Goal: Register for event/course

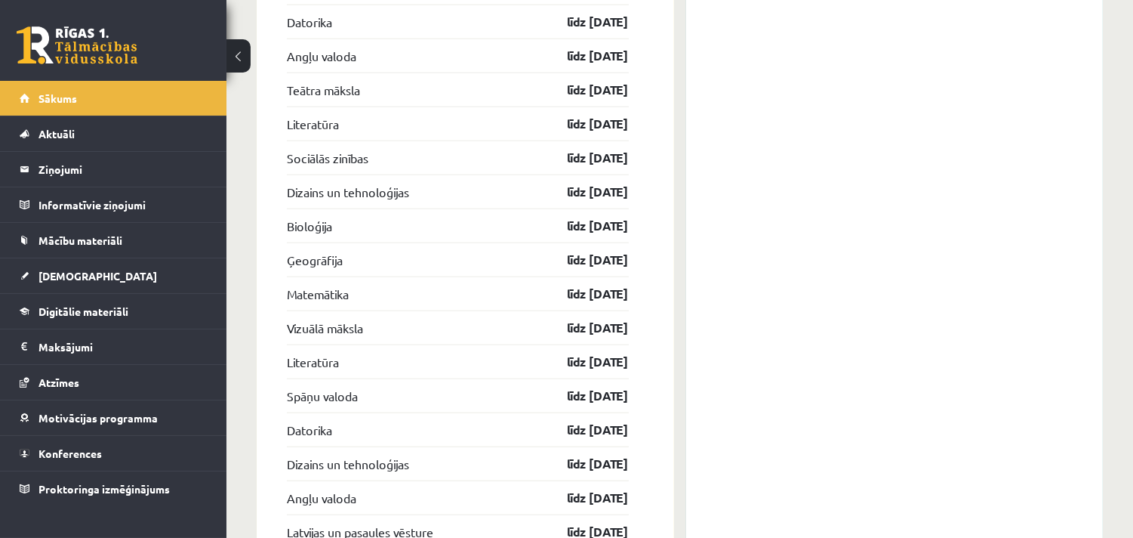
scroll to position [2972, 0]
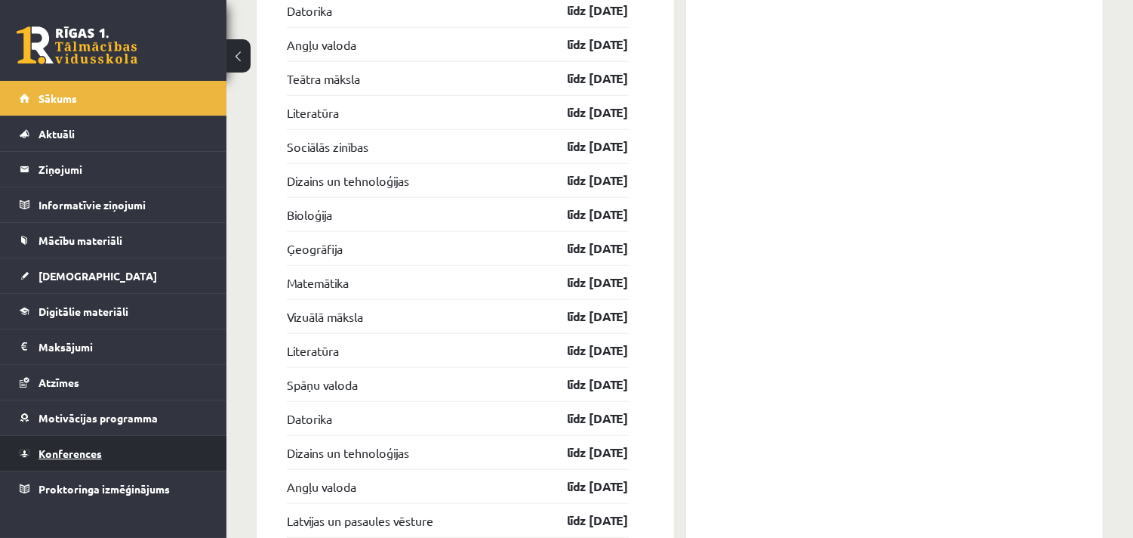
click at [123, 451] on link "Konferences" at bounding box center [114, 453] width 188 height 35
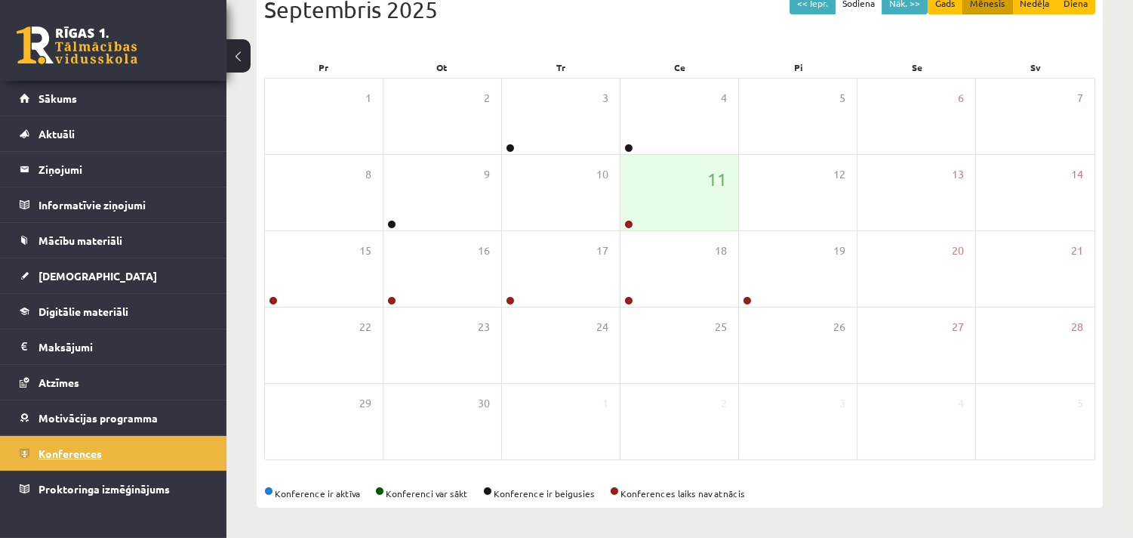
scroll to position [183, 0]
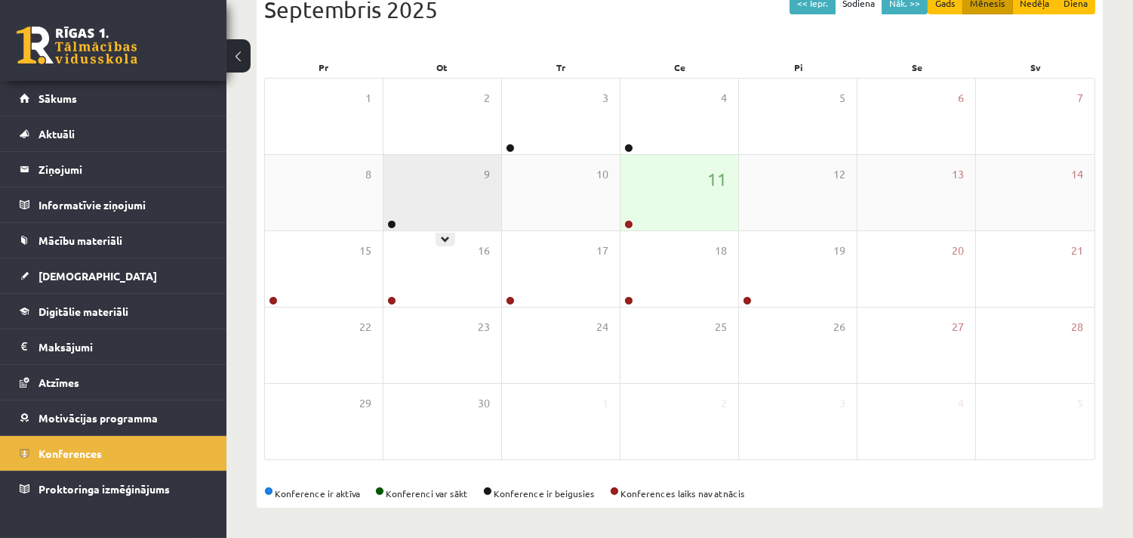
click at [400, 222] on div "9" at bounding box center [443, 192] width 118 height 75
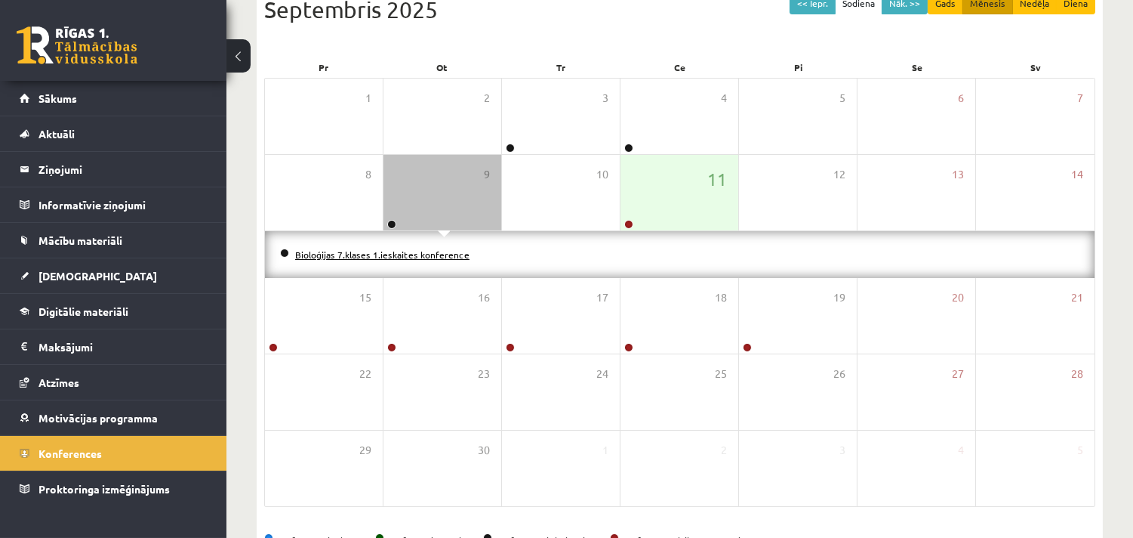
drag, startPoint x: 396, startPoint y: 260, endPoint x: 393, endPoint y: 252, distance: 8.1
click at [393, 252] on li "Bioloģijas 7.klases 1.ieskaites konference" at bounding box center [680, 254] width 800 height 17
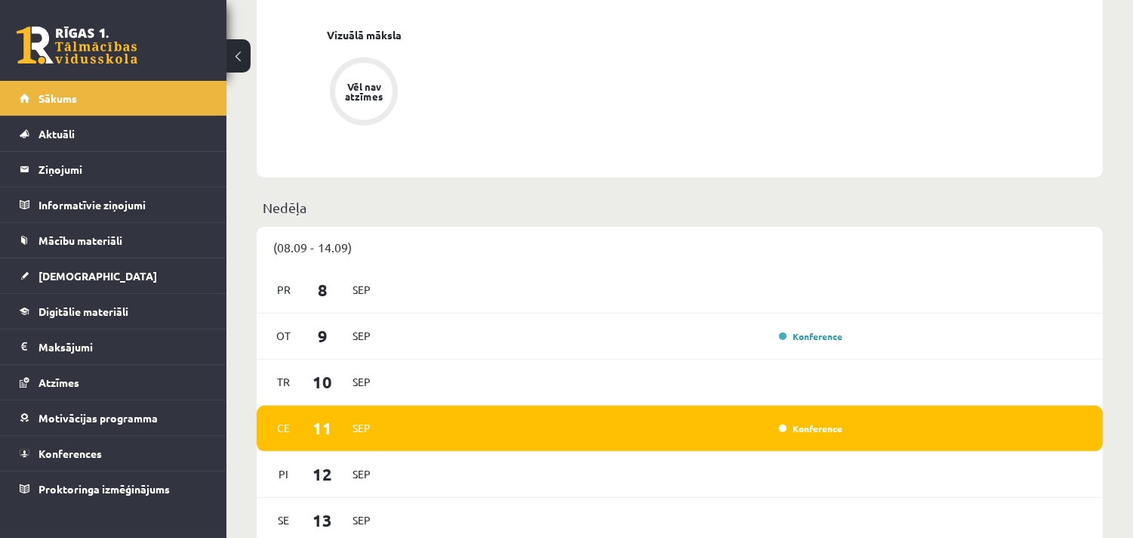
scroll to position [915, 0]
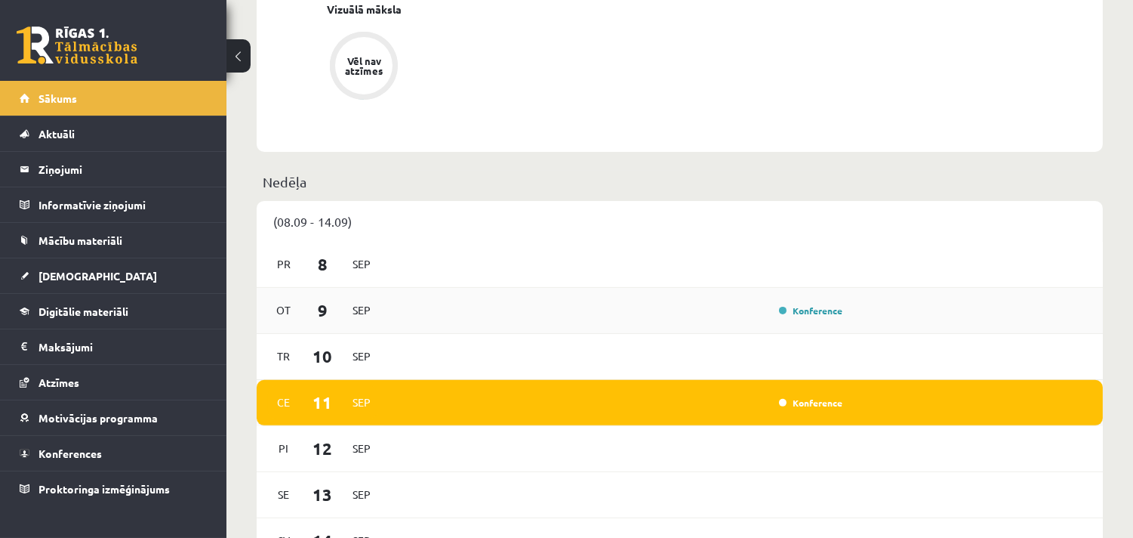
click at [577, 303] on div "Konference" at bounding box center [618, 310] width 459 height 17
click at [823, 315] on link "Konference" at bounding box center [810, 310] width 63 height 12
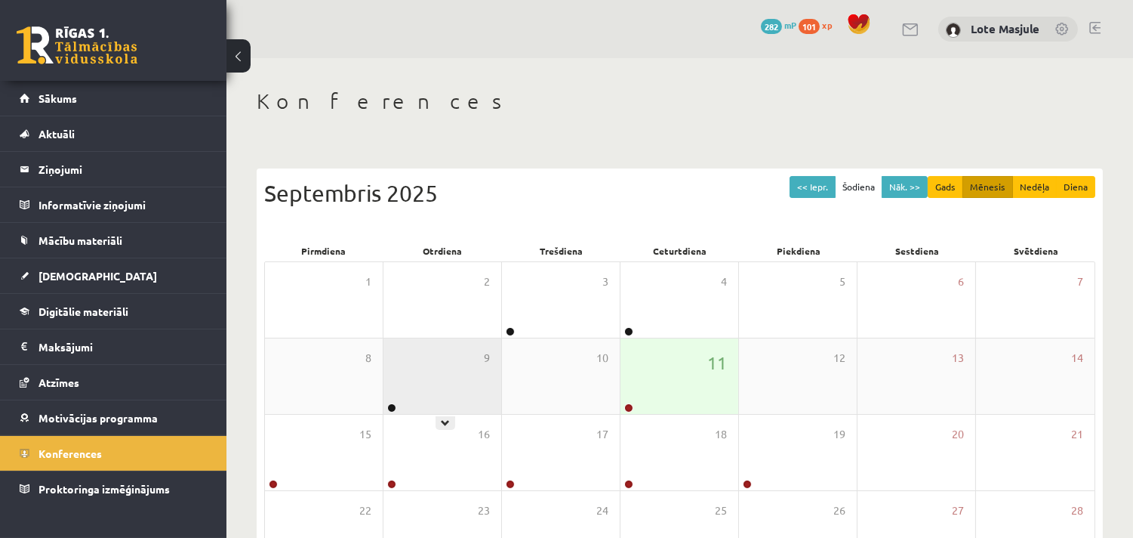
click at [415, 362] on div "9" at bounding box center [443, 375] width 118 height 75
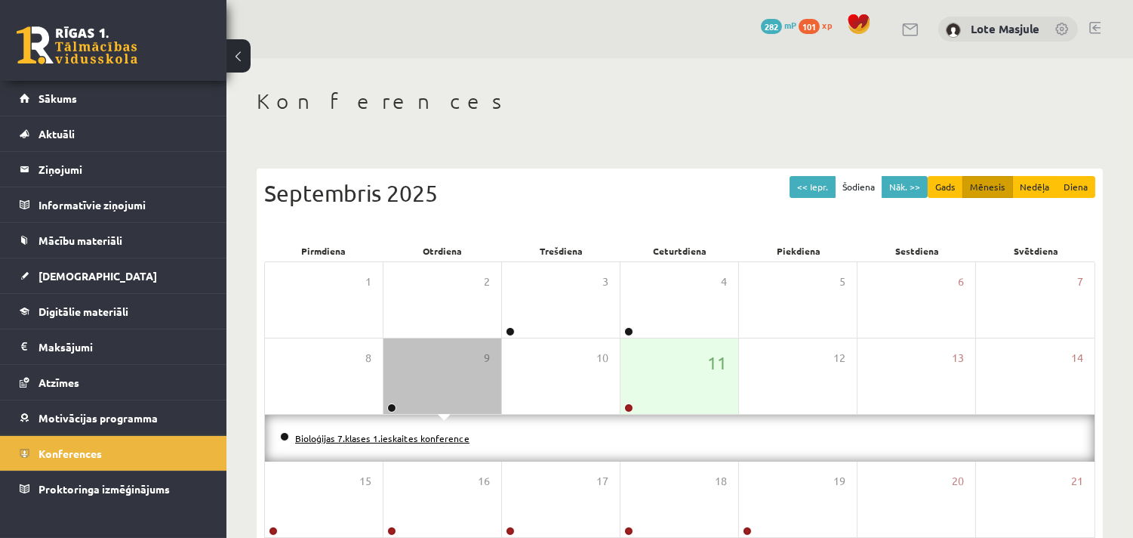
click at [402, 439] on link "Bioloģijas 7.klases 1.ieskaites konference" at bounding box center [382, 438] width 174 height 12
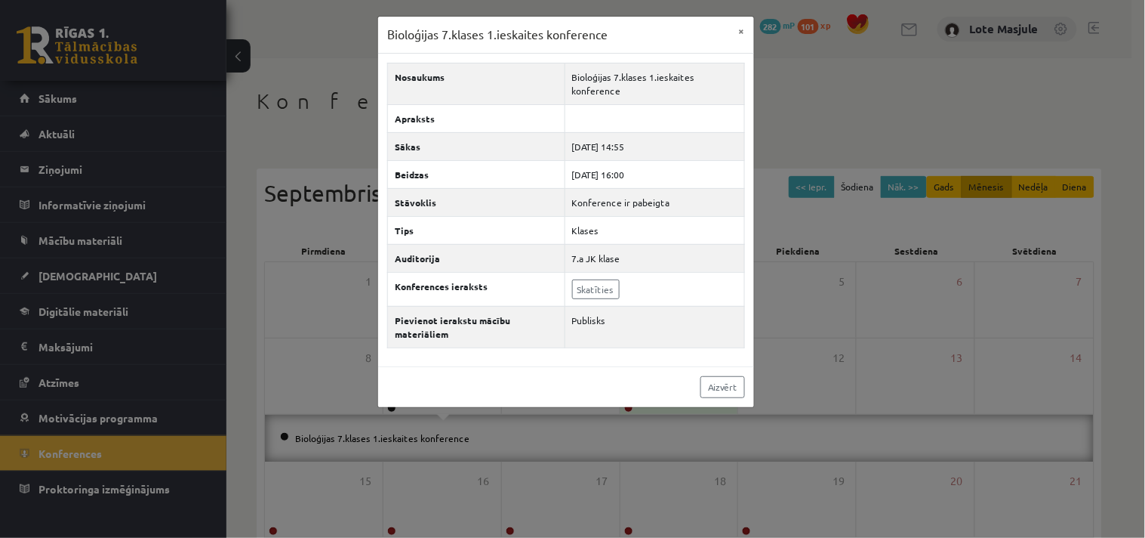
click at [411, 472] on div "Bioloģijas 7.klases 1.ieskaites konference × Nosaukums Bioloģijas 7.klases 1.ie…" at bounding box center [572, 269] width 1145 height 538
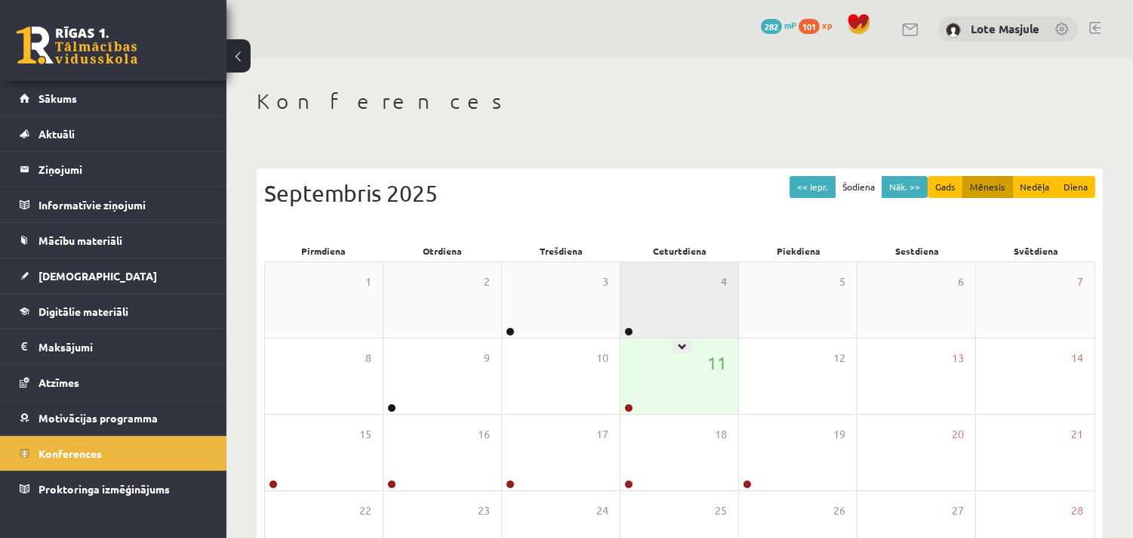
click at [683, 334] on div "4" at bounding box center [680, 299] width 118 height 75
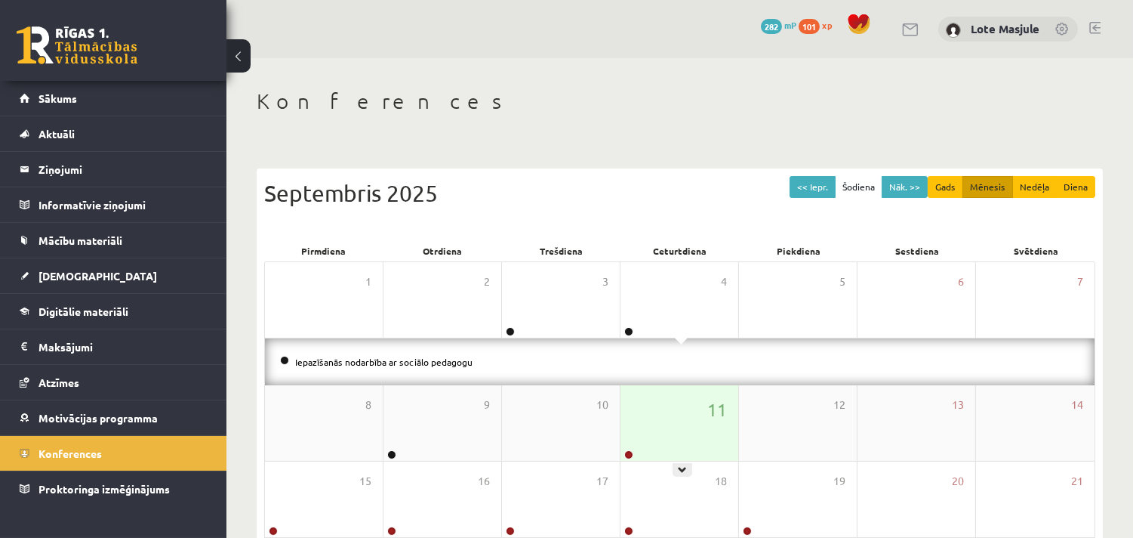
click at [664, 439] on div "11" at bounding box center [680, 422] width 118 height 75
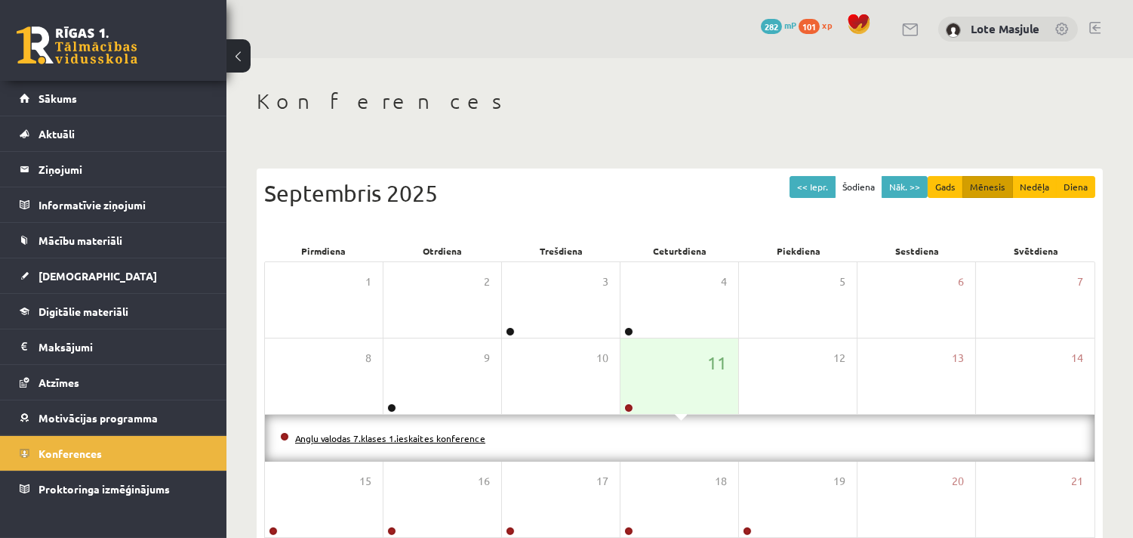
click at [444, 438] on link "Angļu valodas 7.klases 1.ieskaites konference" at bounding box center [390, 438] width 190 height 12
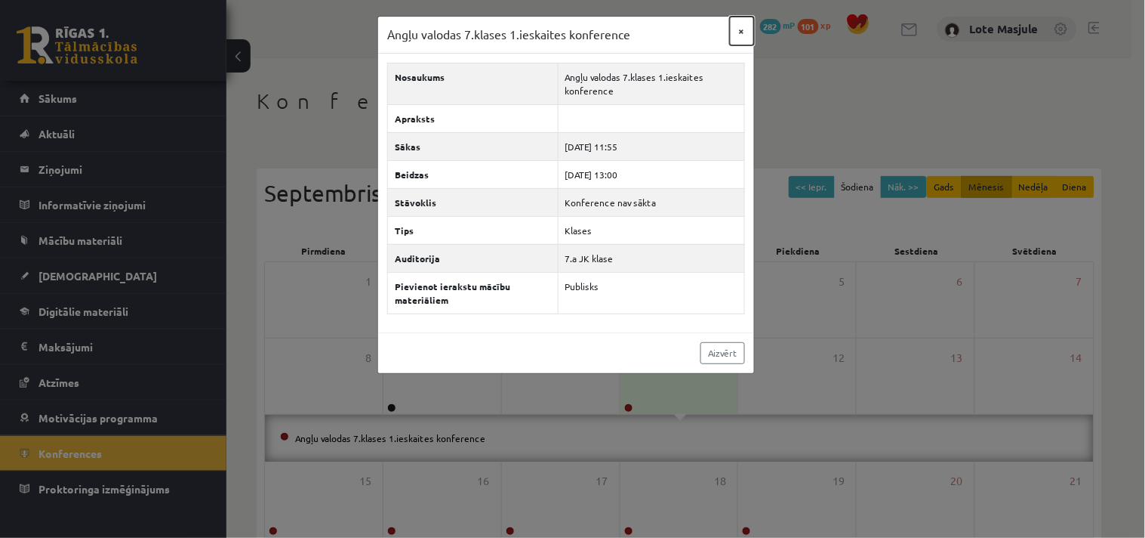
click at [740, 28] on button "×" at bounding box center [742, 31] width 24 height 29
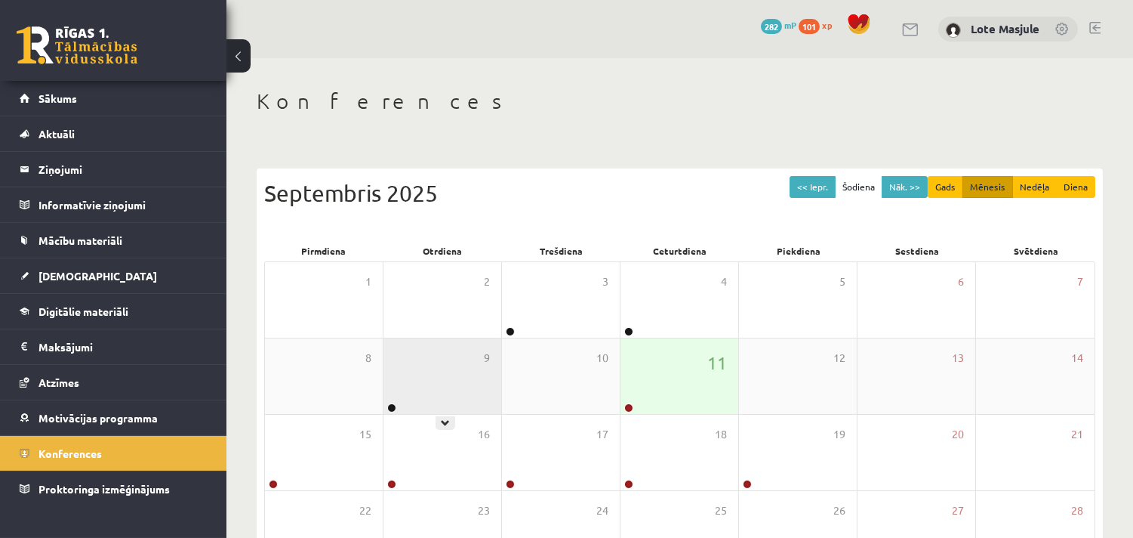
click at [396, 381] on div "9" at bounding box center [443, 375] width 118 height 75
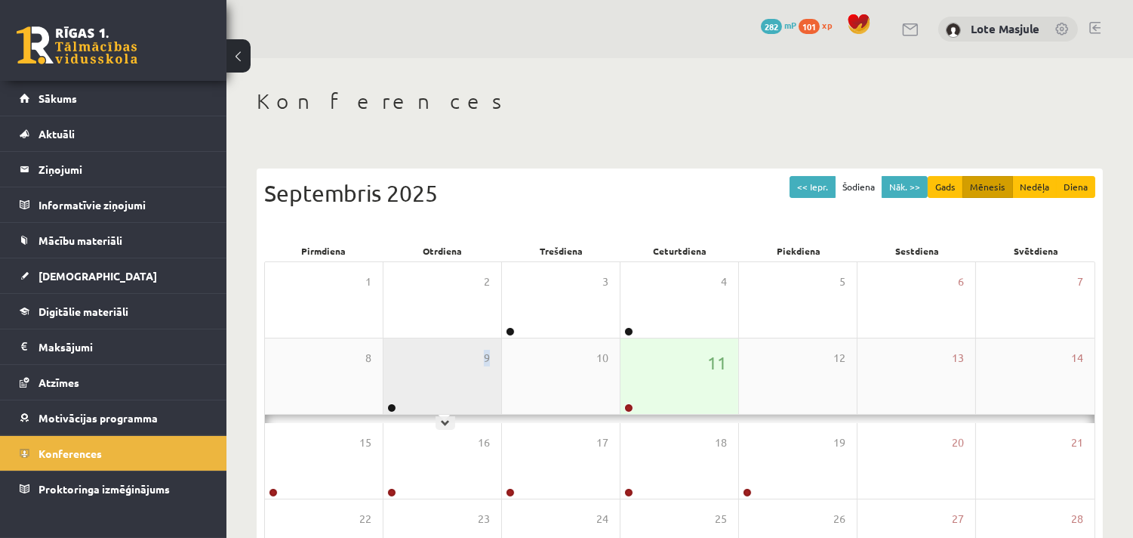
click at [396, 381] on div "9" at bounding box center [443, 375] width 118 height 75
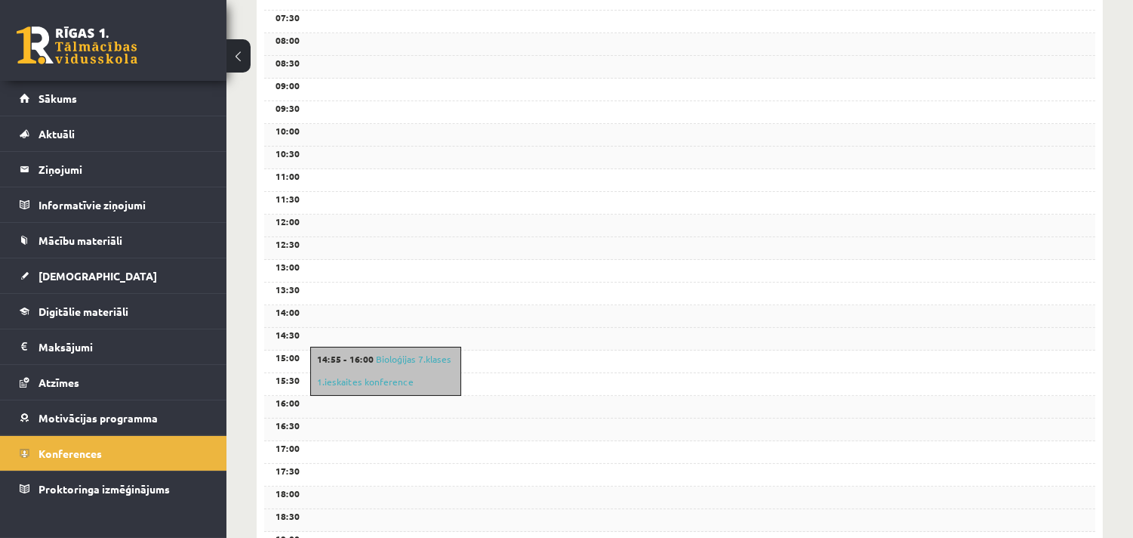
scroll to position [319, 0]
click at [387, 356] on link "Bioloģijas 7.klases 1.ieskaites konference" at bounding box center [384, 369] width 134 height 35
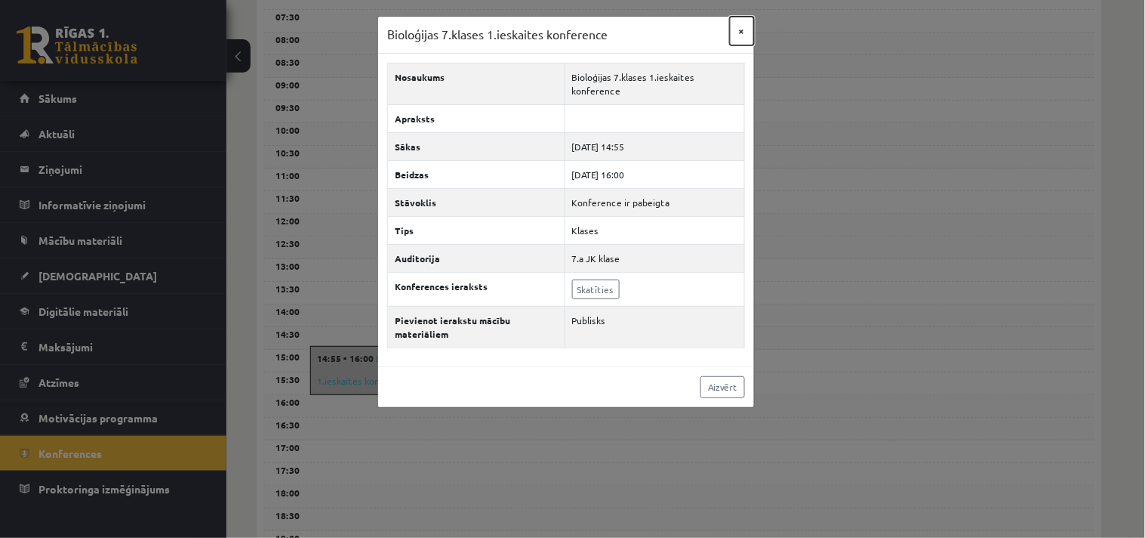
click at [744, 34] on button "×" at bounding box center [742, 31] width 24 height 29
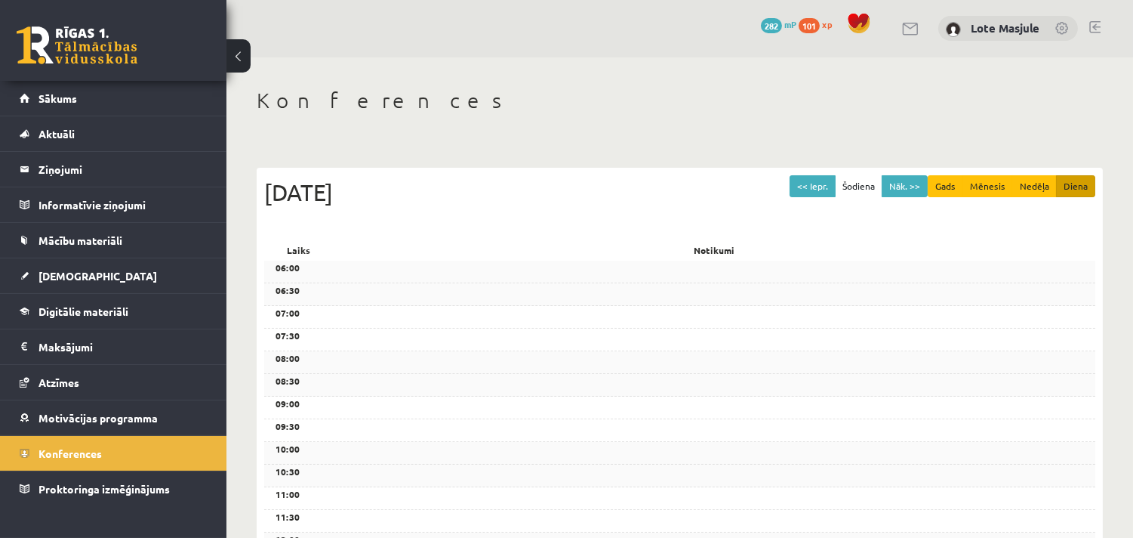
scroll to position [0, 0]
click at [104, 455] on link "Konferences" at bounding box center [114, 453] width 188 height 35
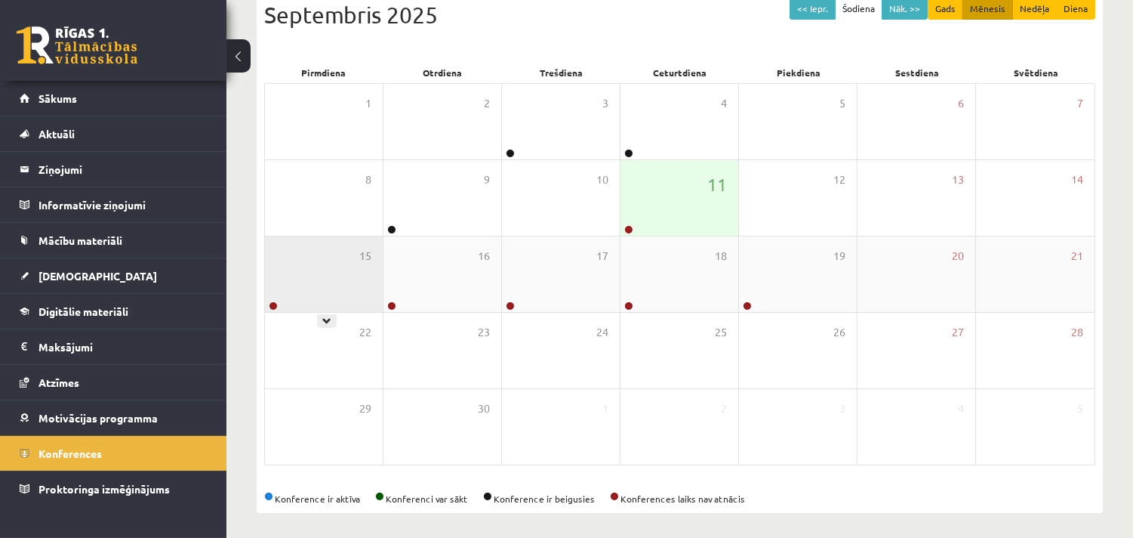
scroll to position [183, 0]
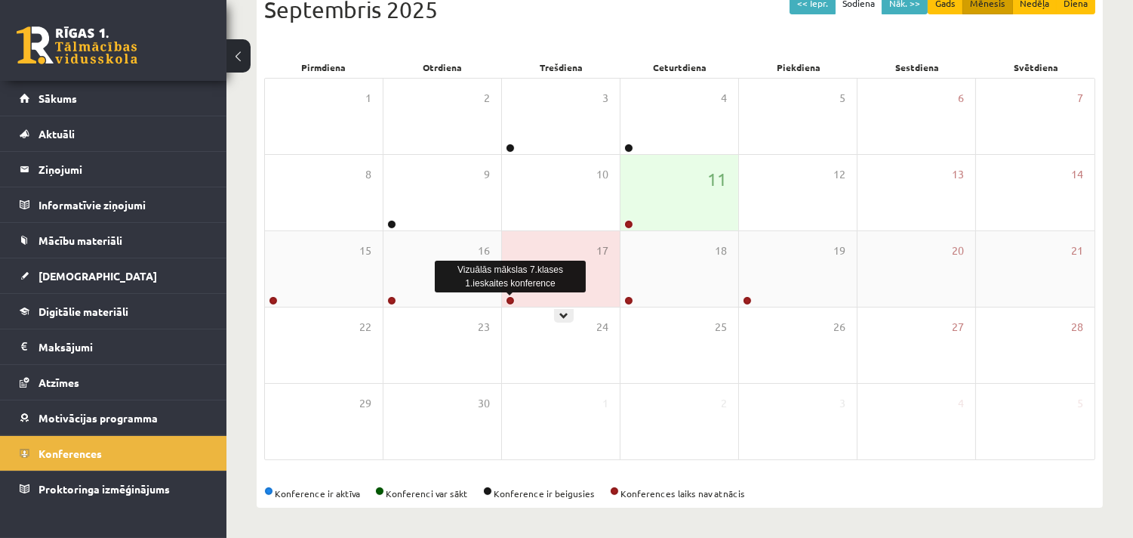
click at [507, 299] on link at bounding box center [510, 300] width 9 height 9
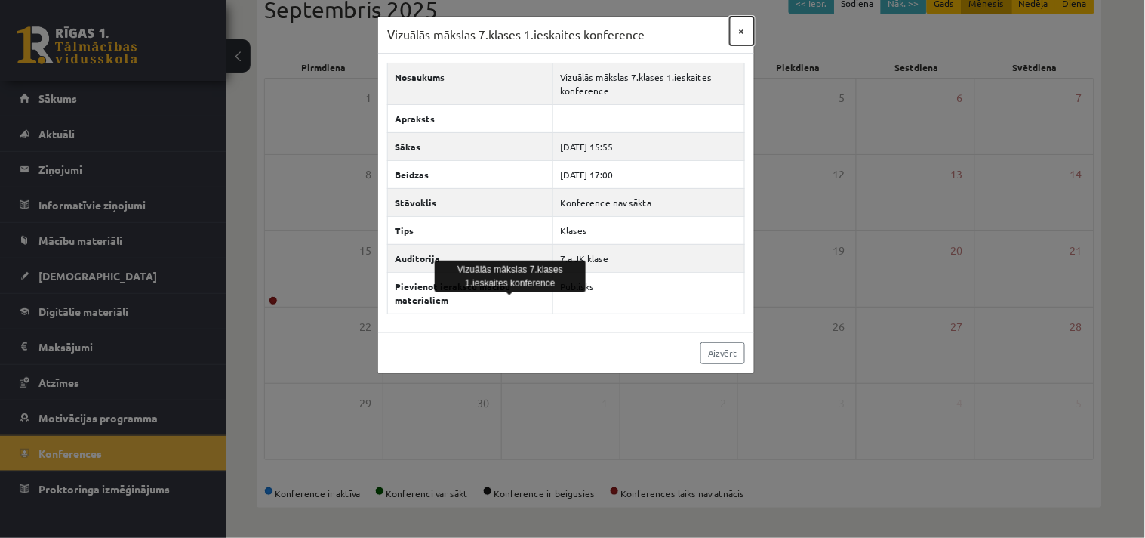
click at [744, 33] on button "×" at bounding box center [742, 31] width 24 height 29
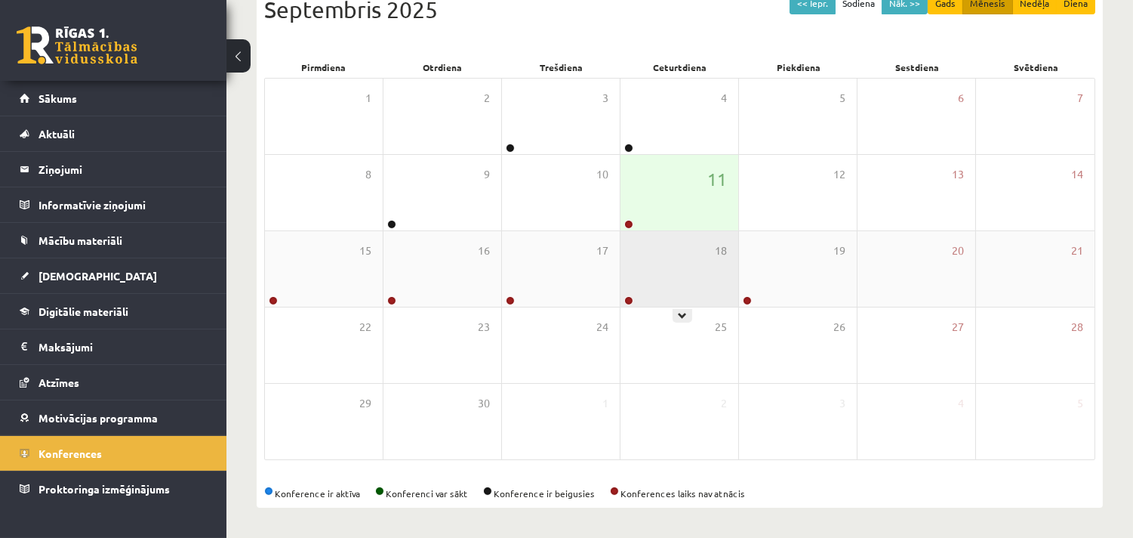
click at [703, 254] on div "18" at bounding box center [680, 268] width 118 height 75
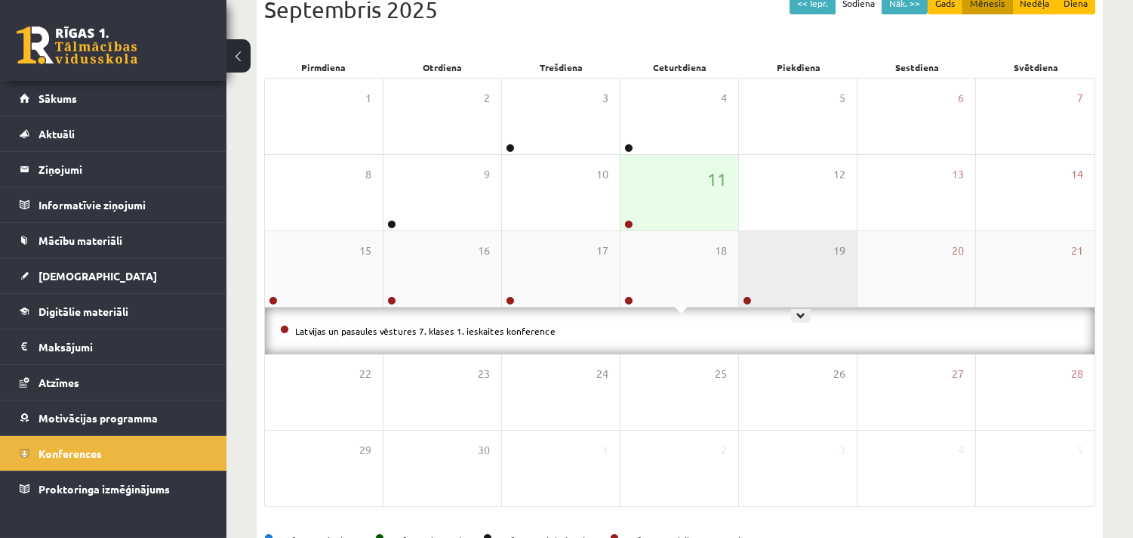
click at [803, 270] on div "19" at bounding box center [798, 268] width 118 height 75
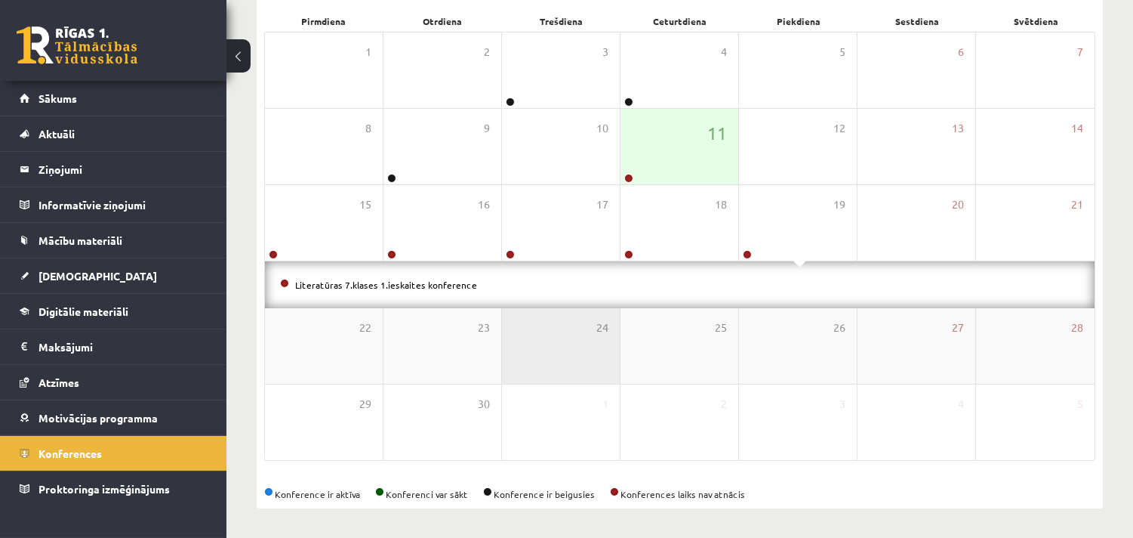
scroll to position [230, 0]
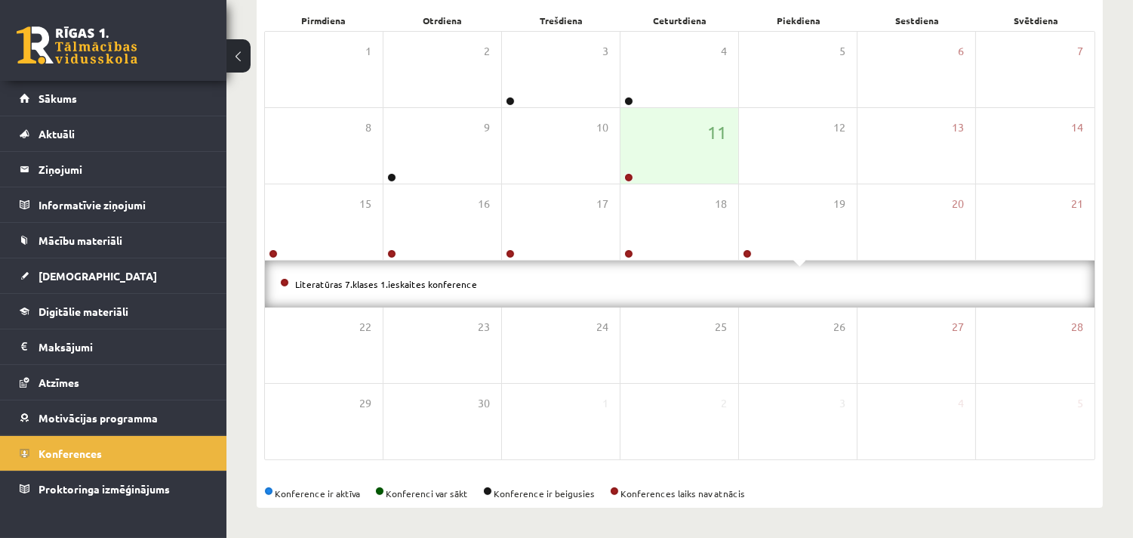
click at [572, 497] on div "Konference ir aktīva Konferenci var sākt Konference ir beigusies Konferences la…" at bounding box center [679, 493] width 831 height 14
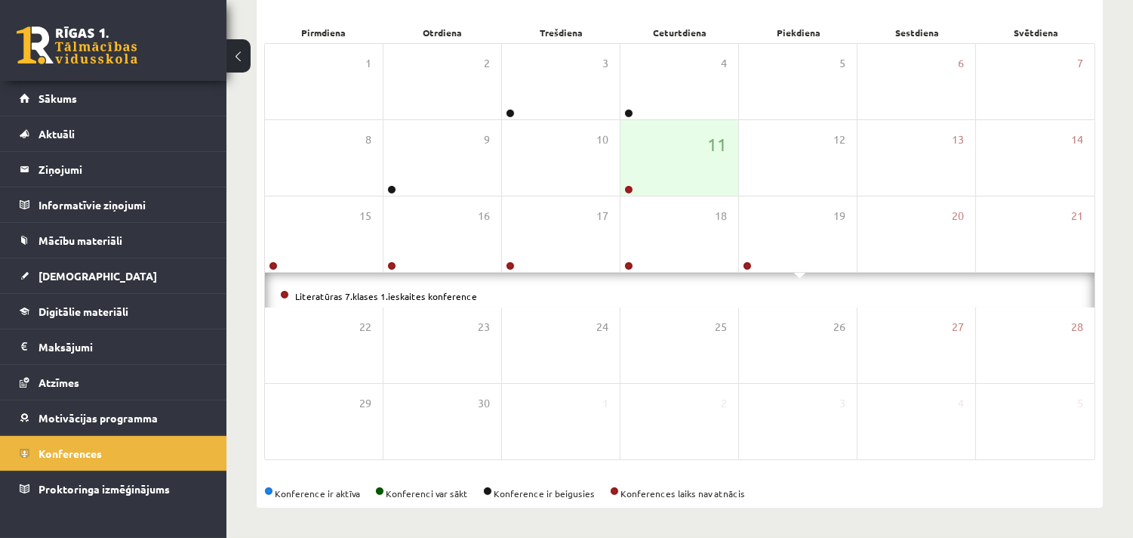
scroll to position [183, 0]
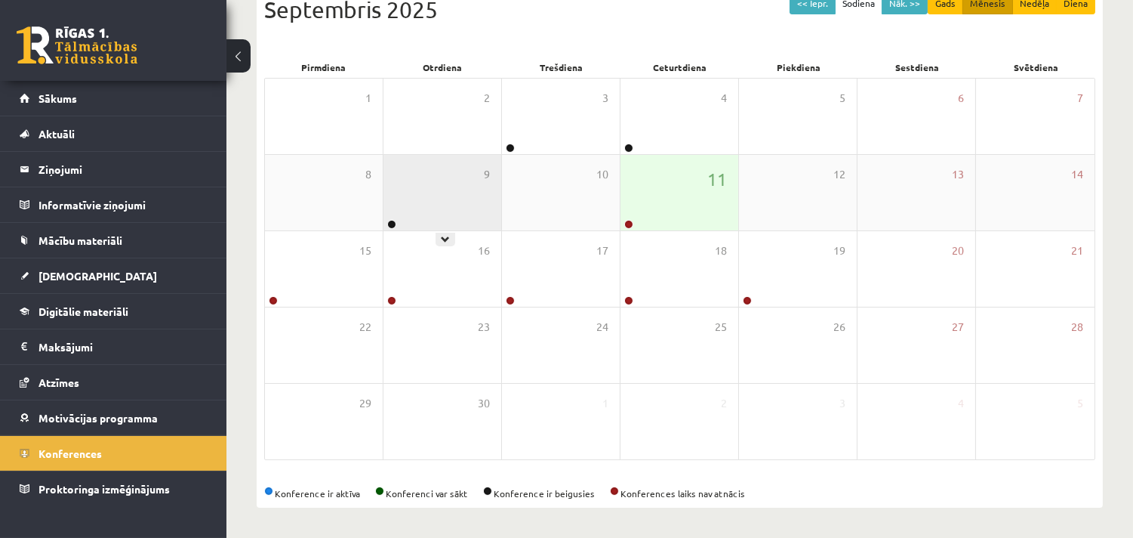
click at [438, 211] on div "9" at bounding box center [443, 192] width 118 height 75
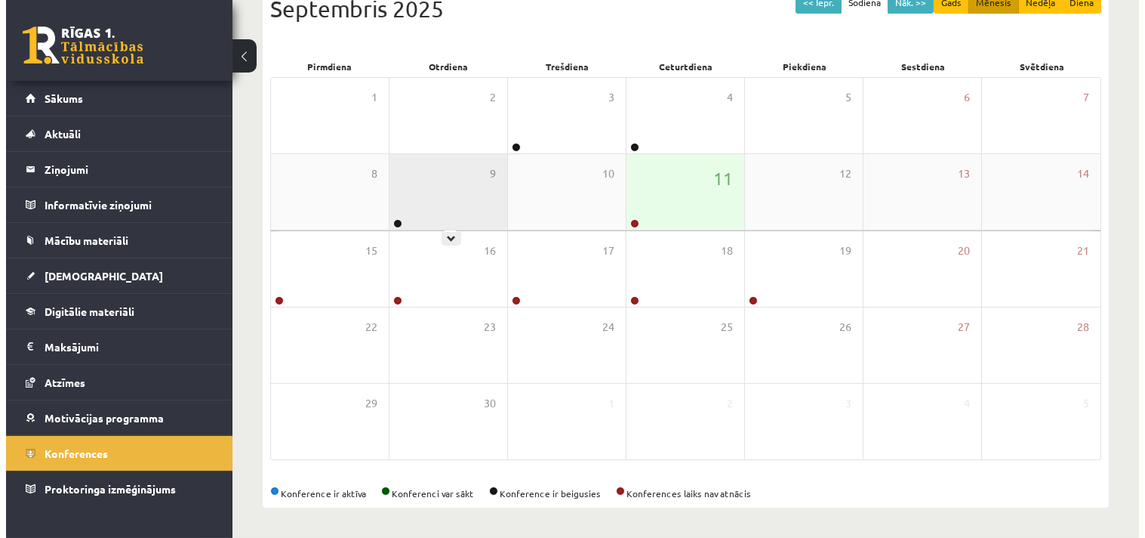
scroll to position [230, 0]
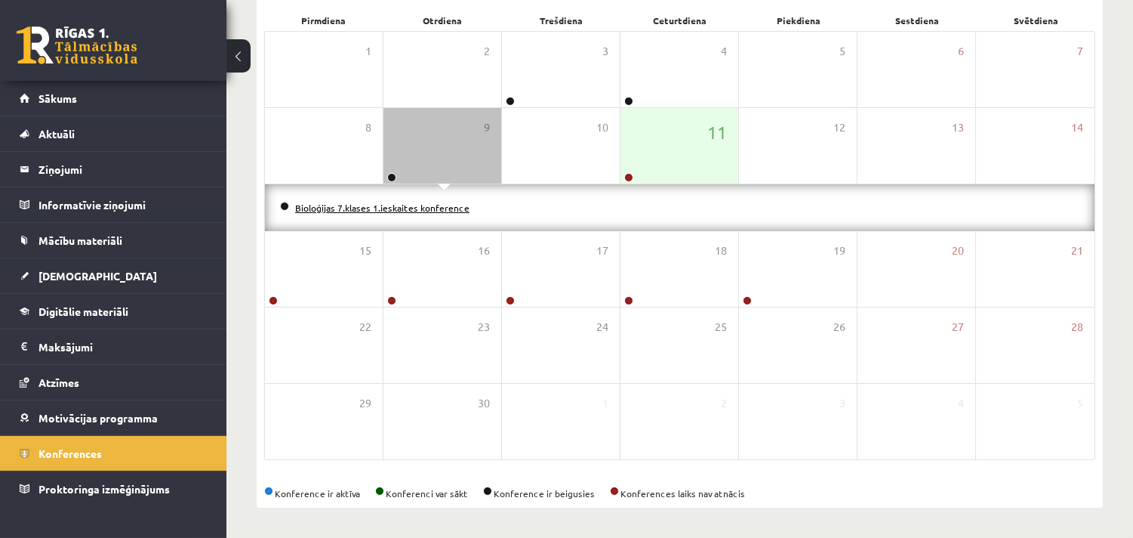
click at [427, 206] on link "Bioloģijas 7.klases 1.ieskaites konference" at bounding box center [382, 208] width 174 height 12
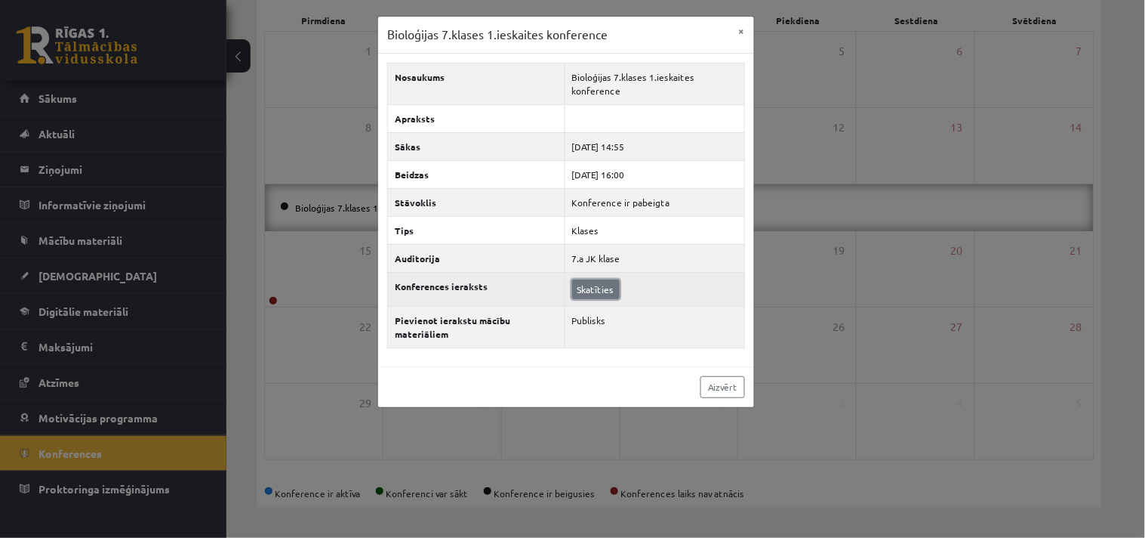
click at [602, 291] on link "Skatīties" at bounding box center [596, 289] width 48 height 20
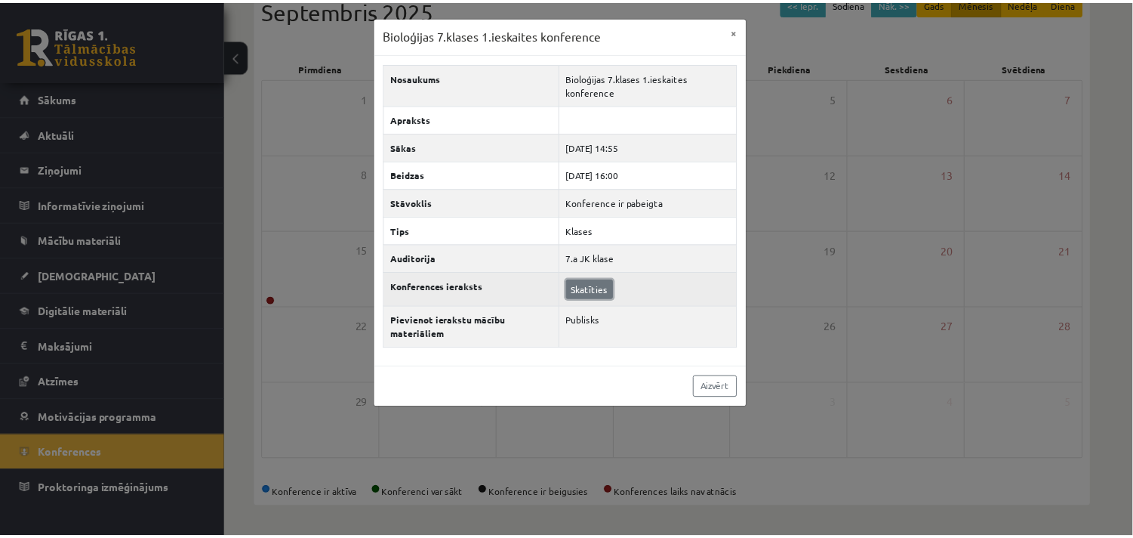
scroll to position [183, 0]
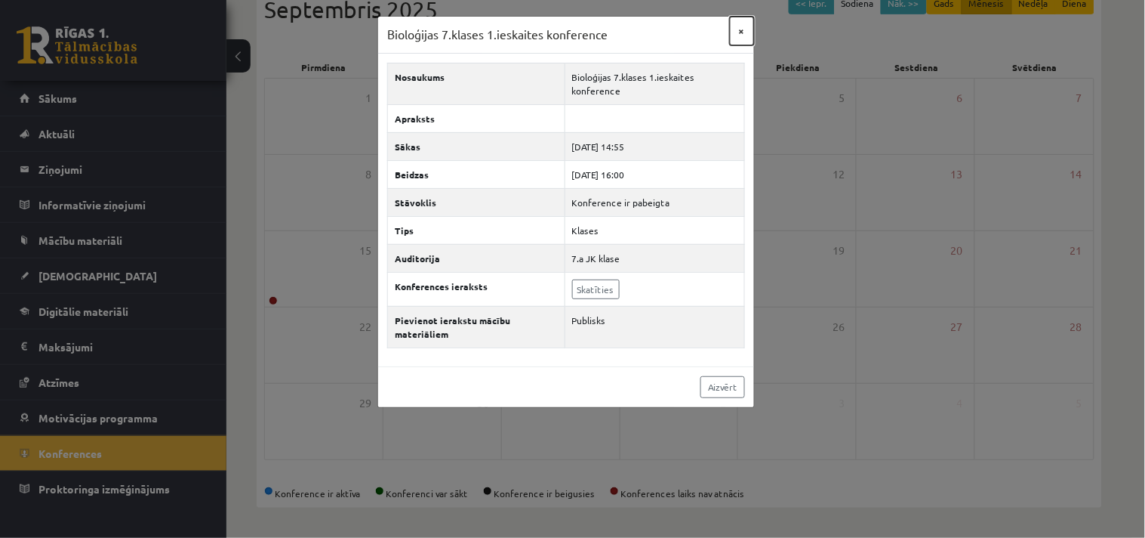
click at [750, 30] on button "×" at bounding box center [742, 31] width 24 height 29
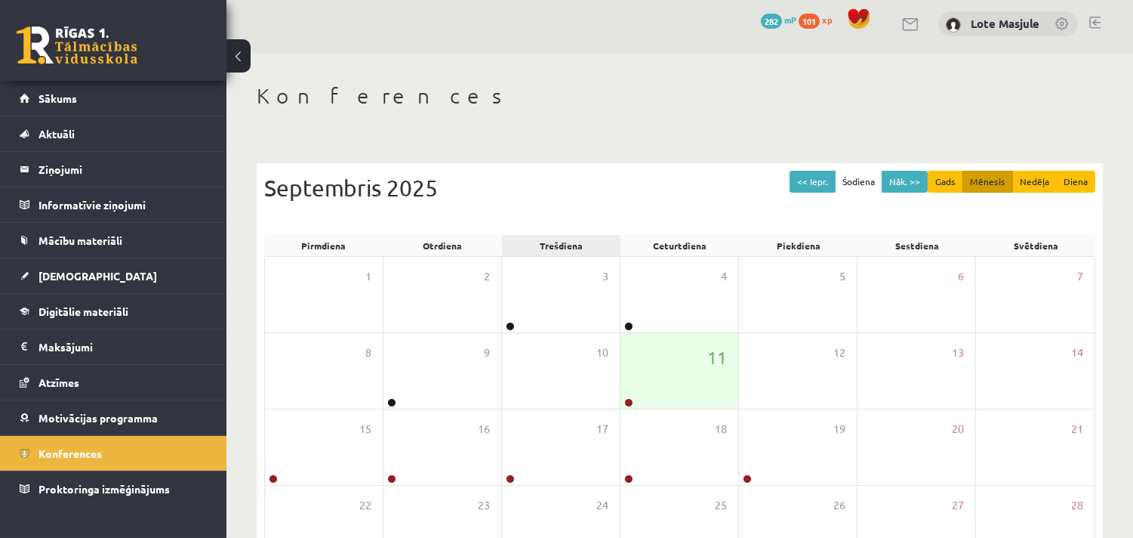
scroll to position [0, 0]
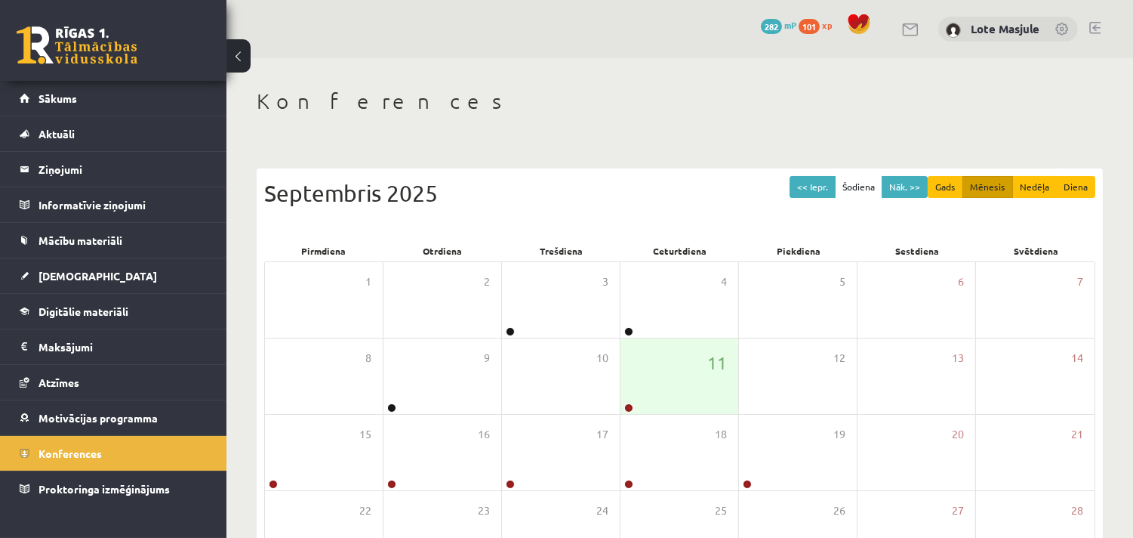
click at [622, 93] on h1 "Konferences" at bounding box center [680, 101] width 846 height 26
